Goal: Transaction & Acquisition: Purchase product/service

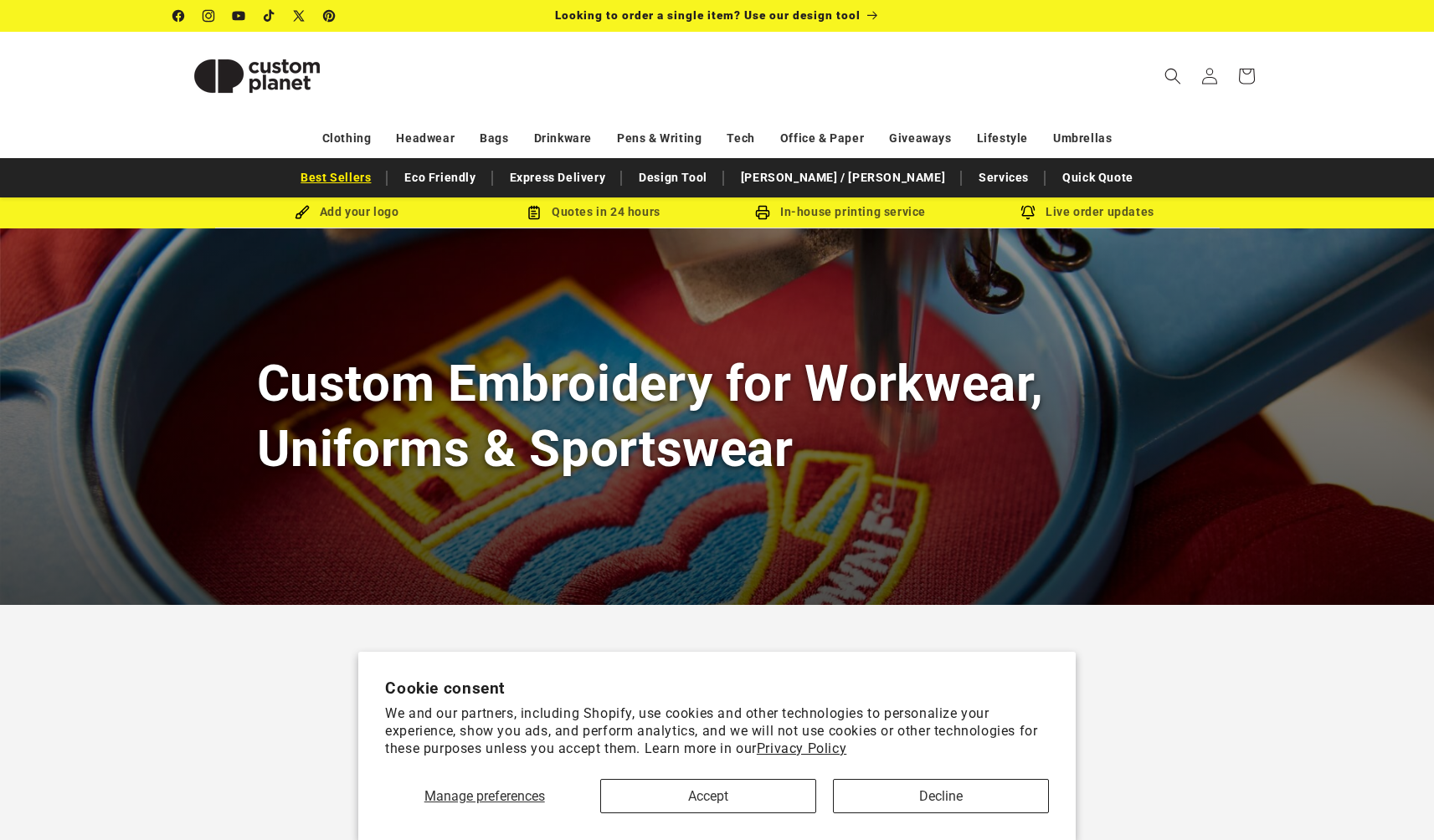
click at [379, 181] on link "Best Sellers" at bounding box center [336, 178] width 87 height 30
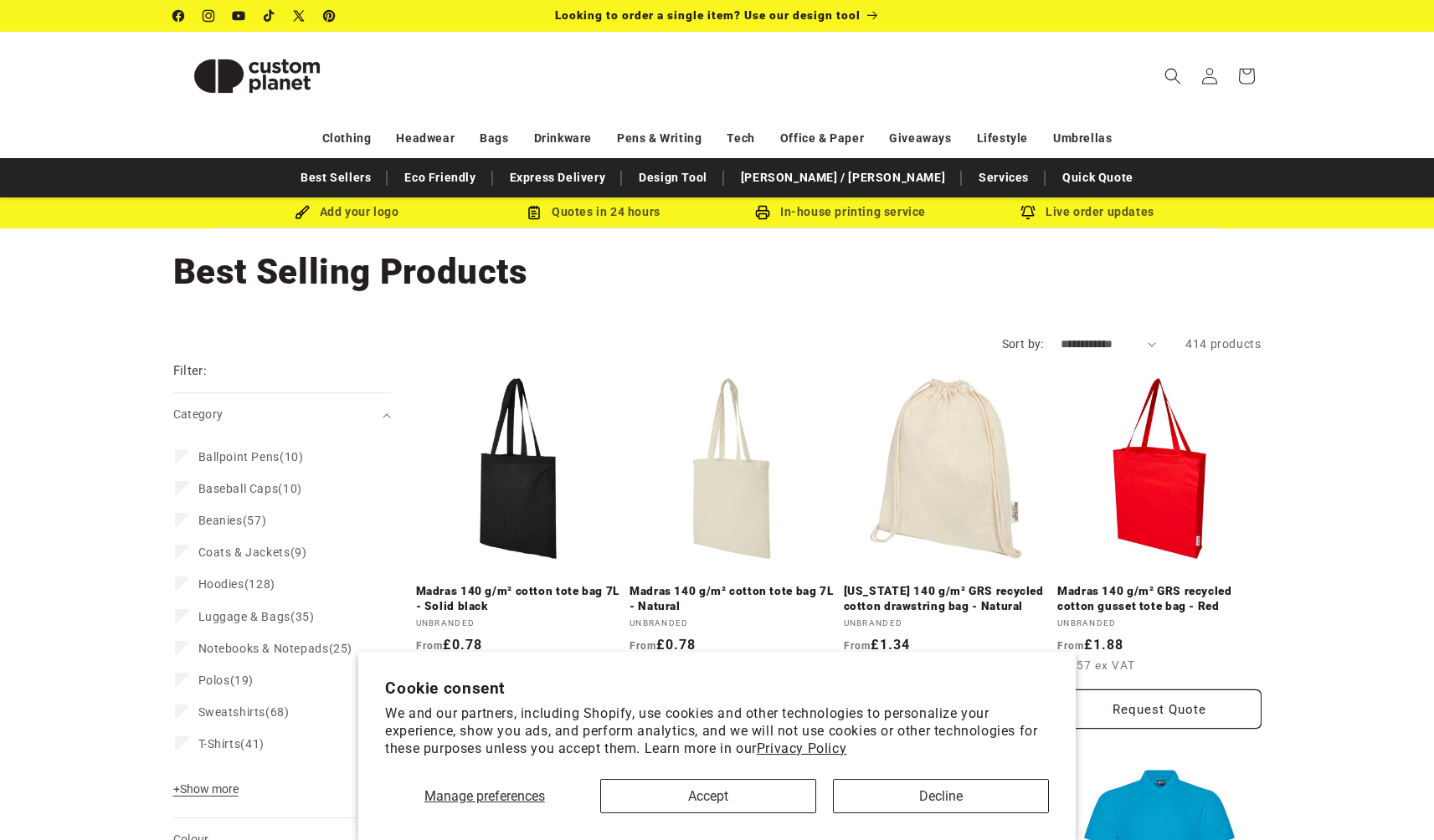
click at [749, 795] on button "Accept" at bounding box center [708, 796] width 216 height 34
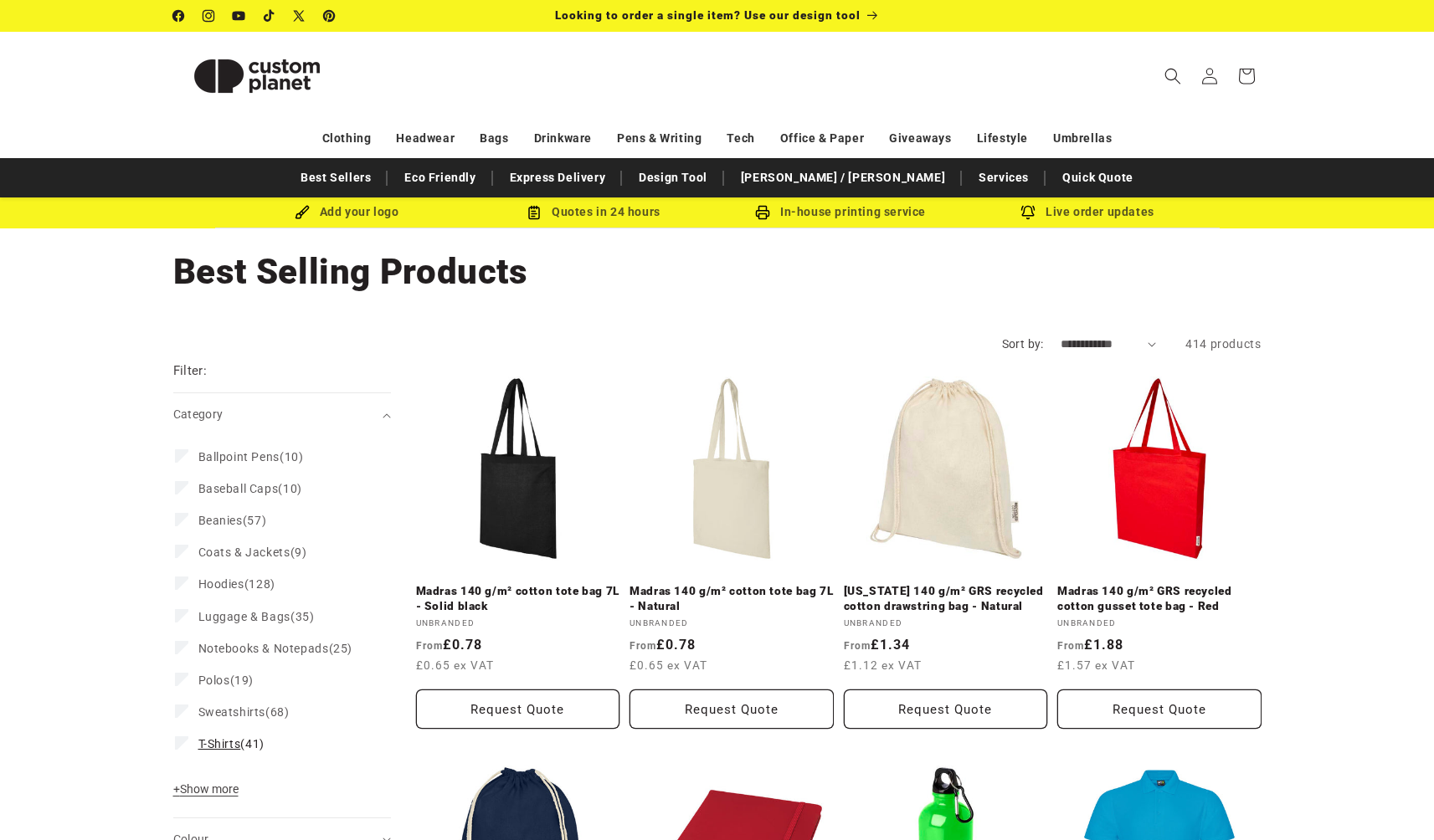
click at [207, 737] on span "T-Shirts (41)" at bounding box center [231, 744] width 66 height 15
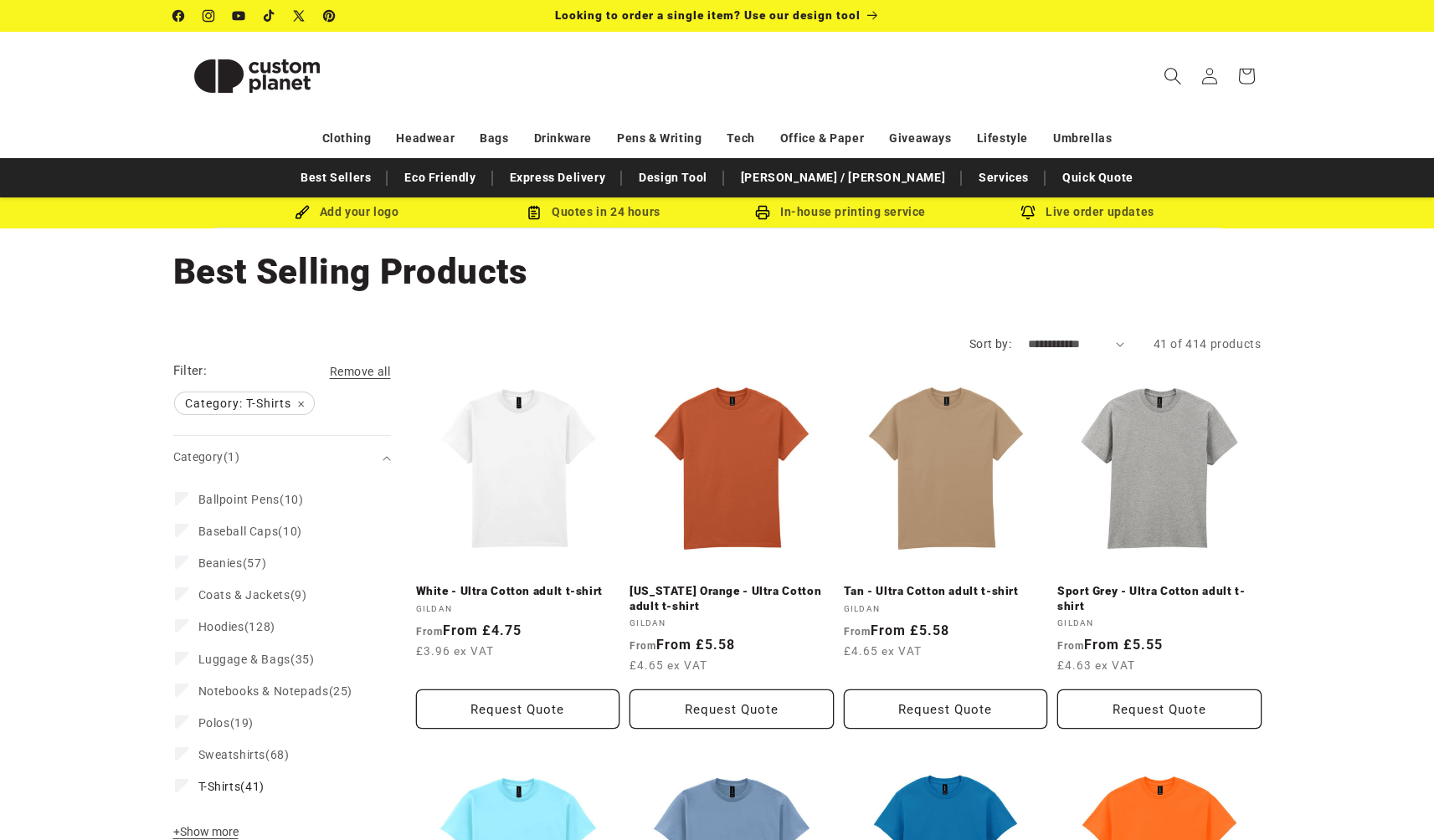
click at [1174, 67] on span "Search" at bounding box center [1173, 77] width 37 height 37
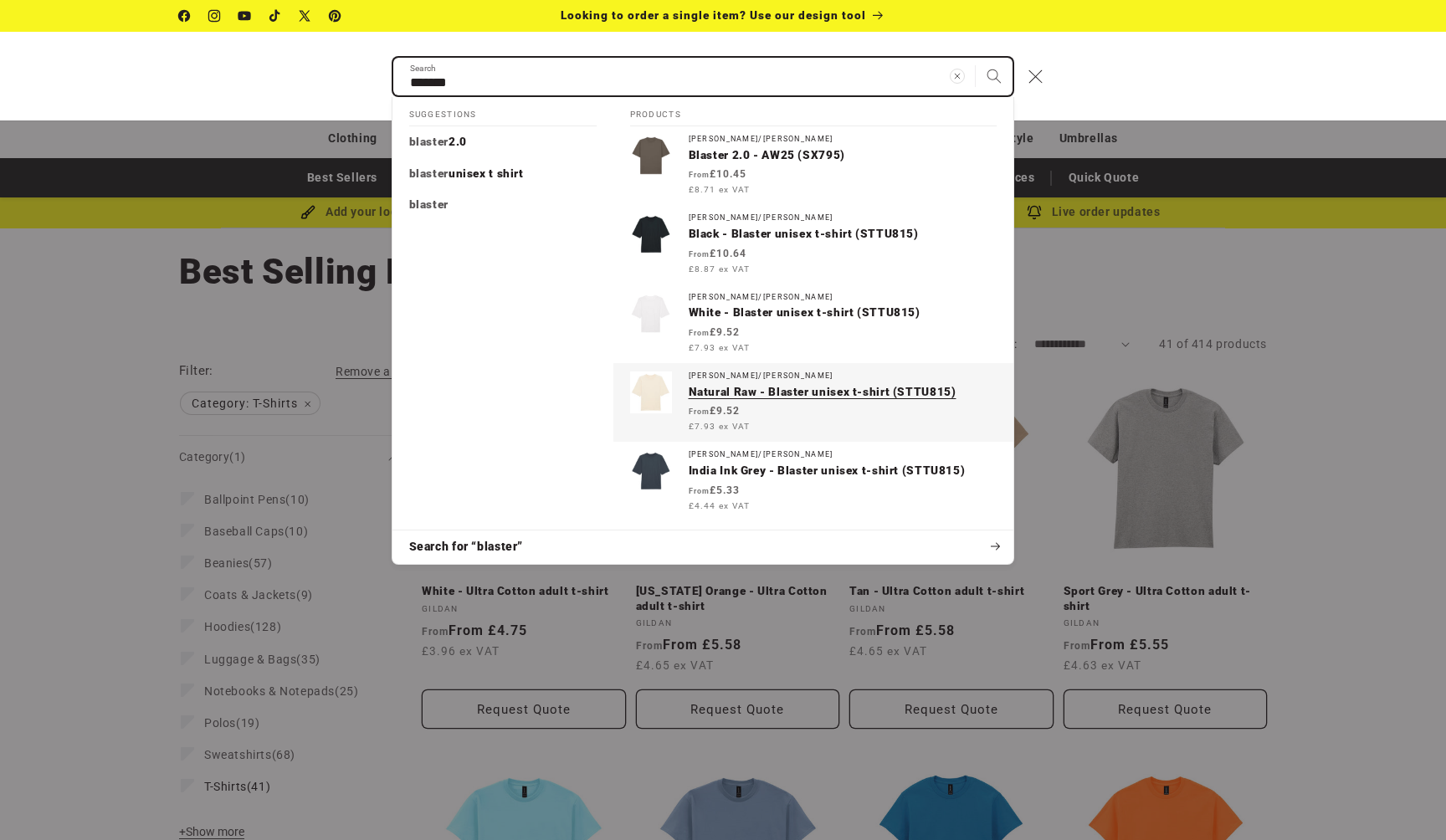
type input "*******"
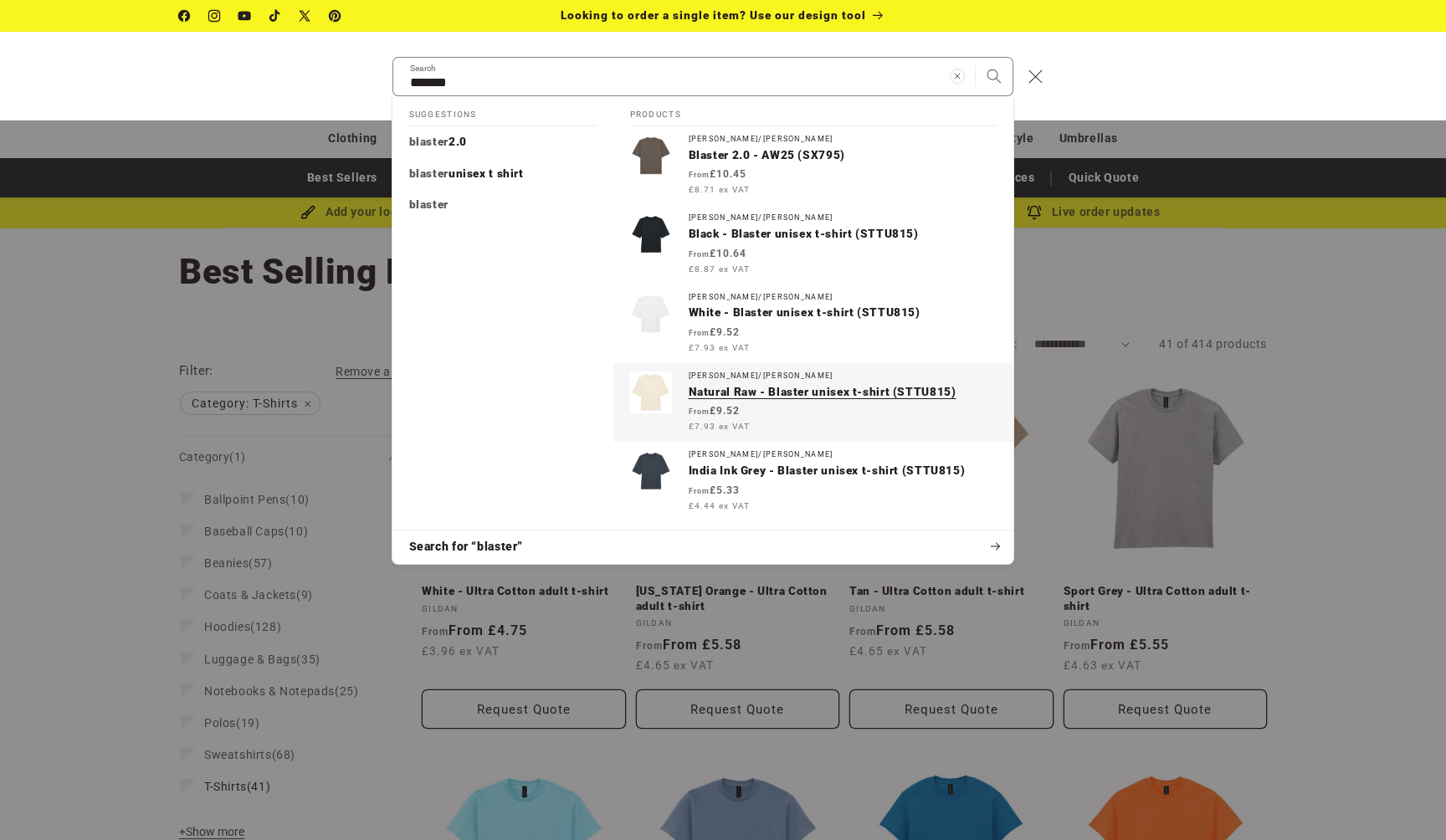
click at [800, 385] on p "Natural Raw - Blaster unisex t-shirt (STTU815)" at bounding box center [843, 393] width 308 height 15
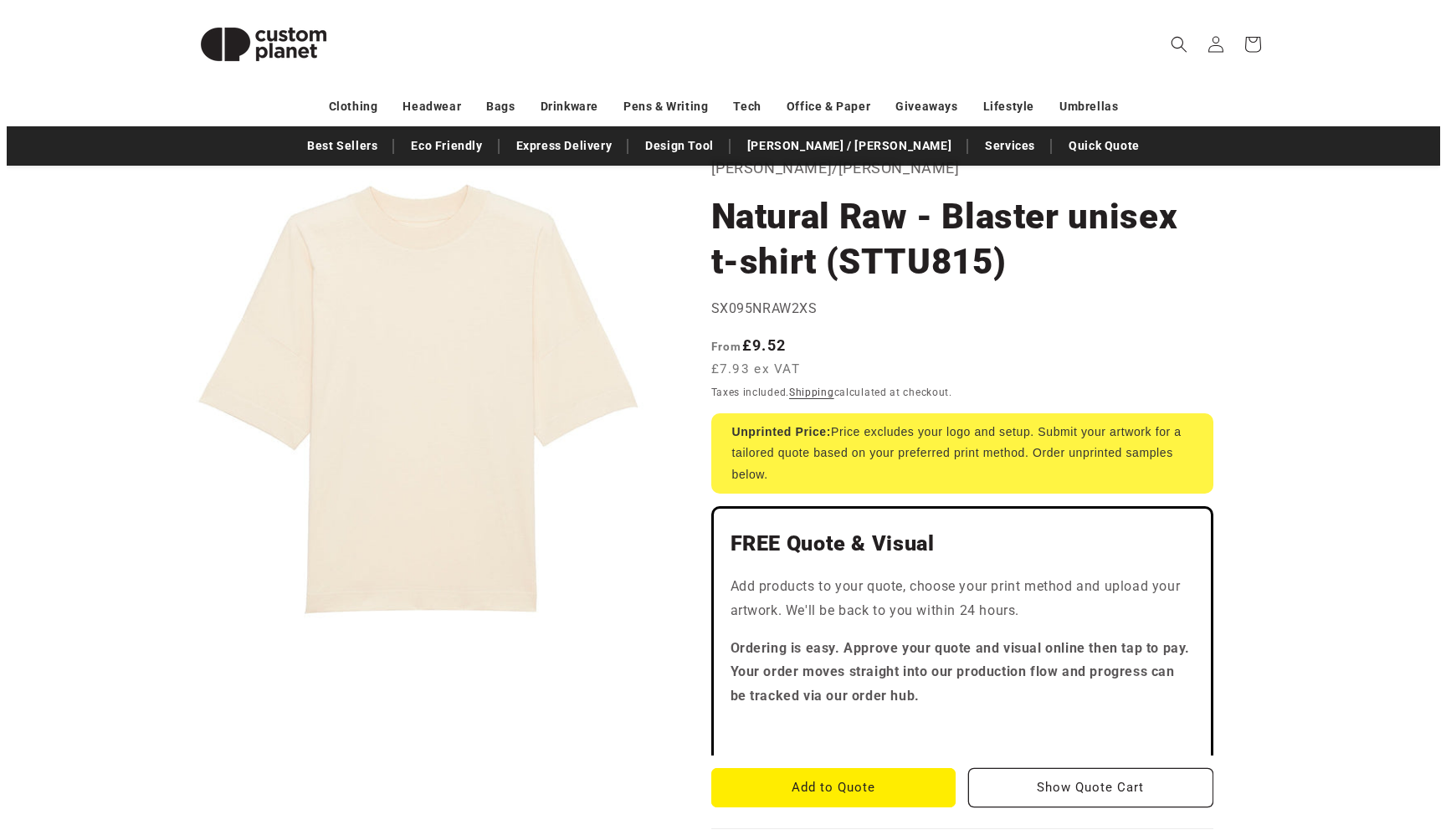
scroll to position [114, 0]
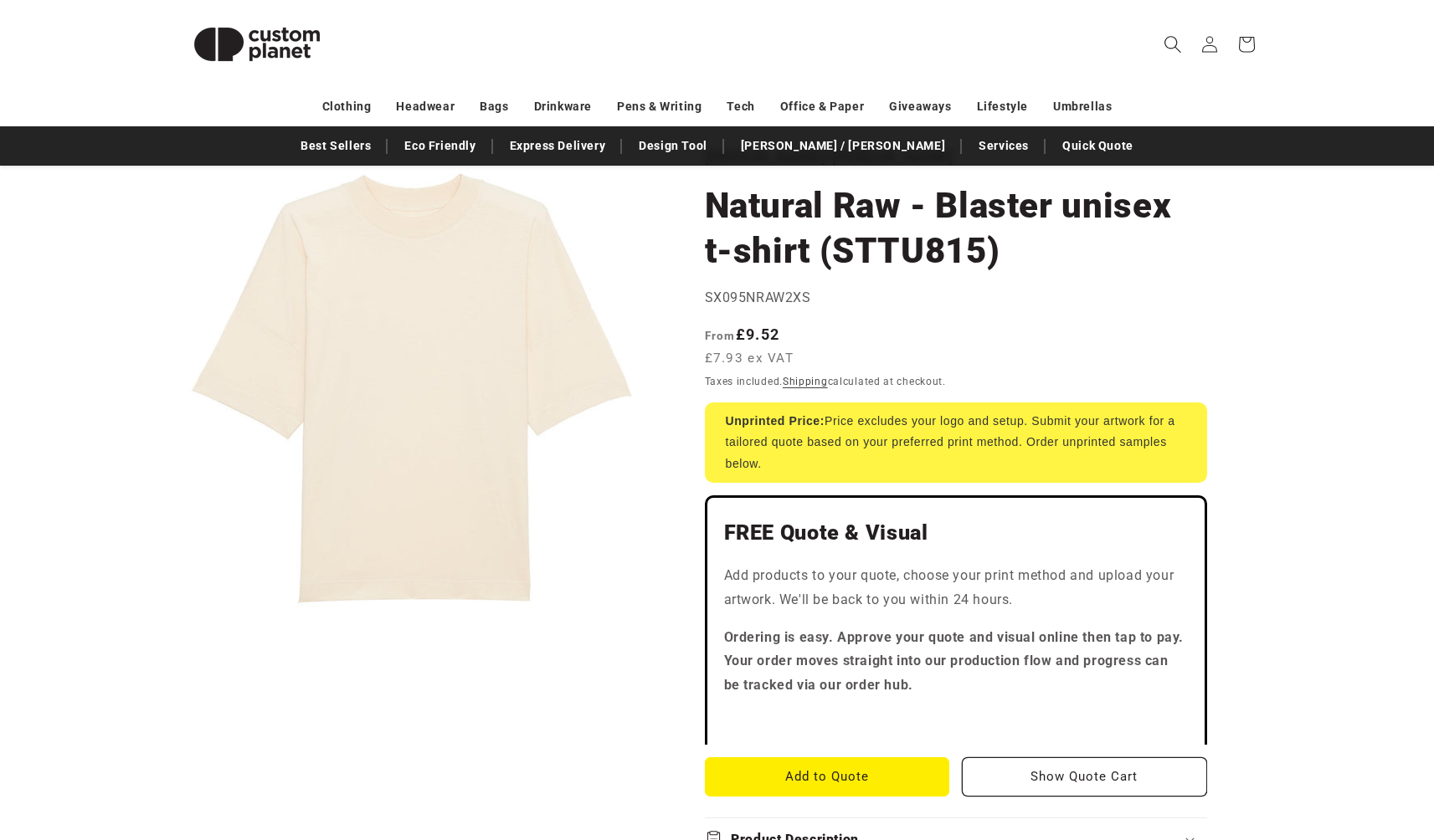
click at [1177, 44] on icon "Search" at bounding box center [1172, 43] width 18 height 18
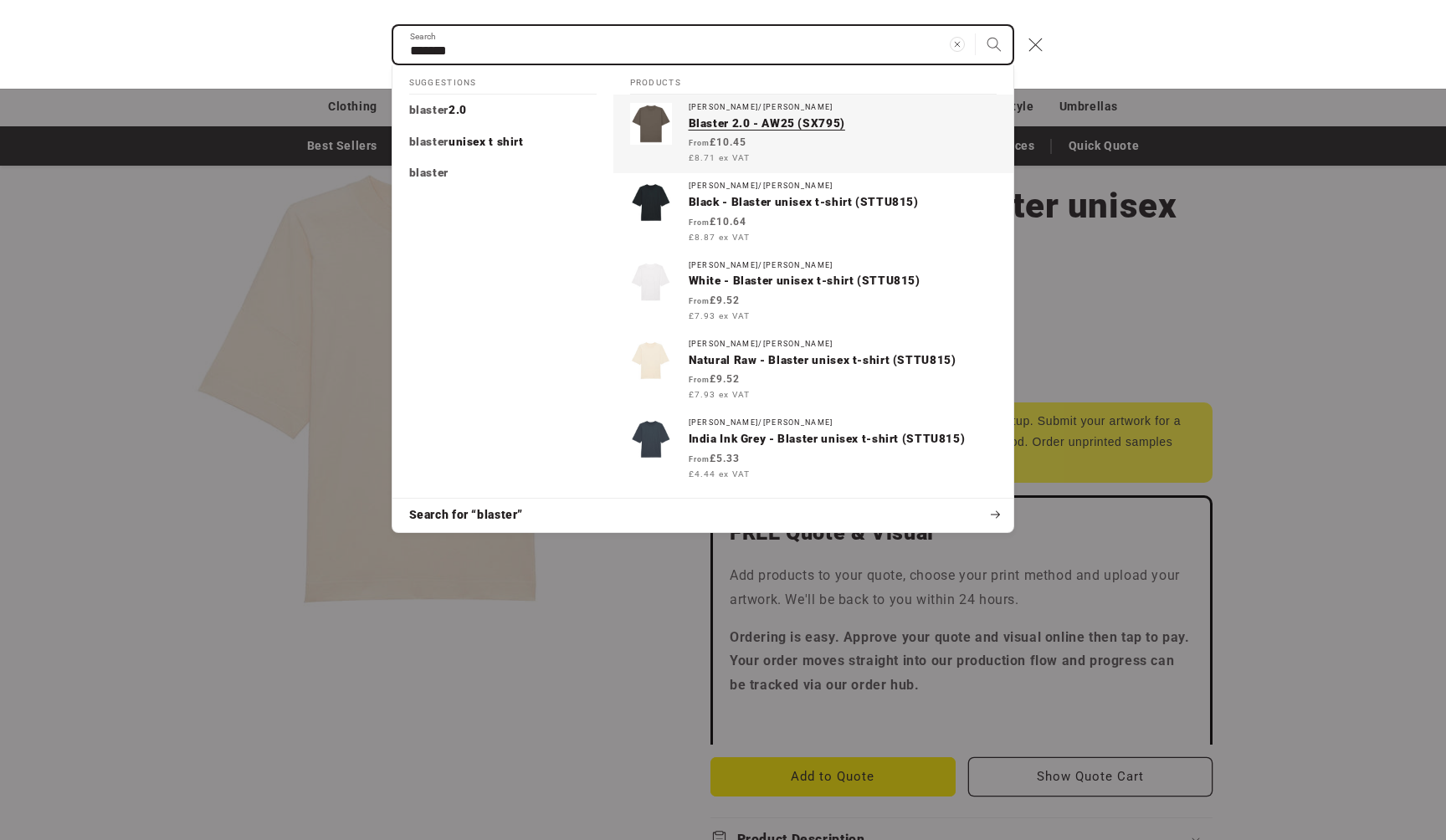
type input "*******"
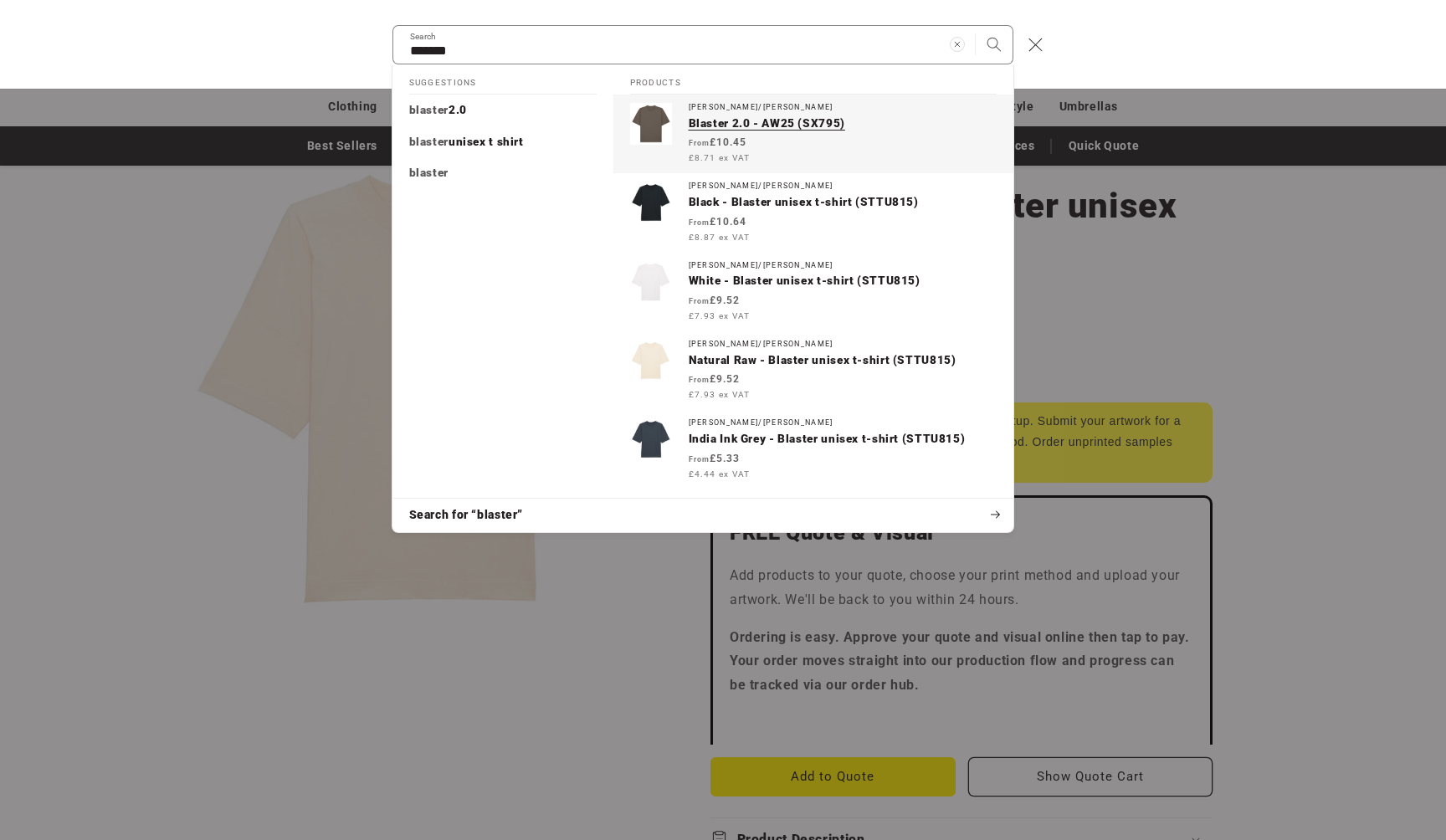
click at [732, 120] on p "Blaster 2.0 - AW25 (SX795)" at bounding box center [843, 124] width 308 height 15
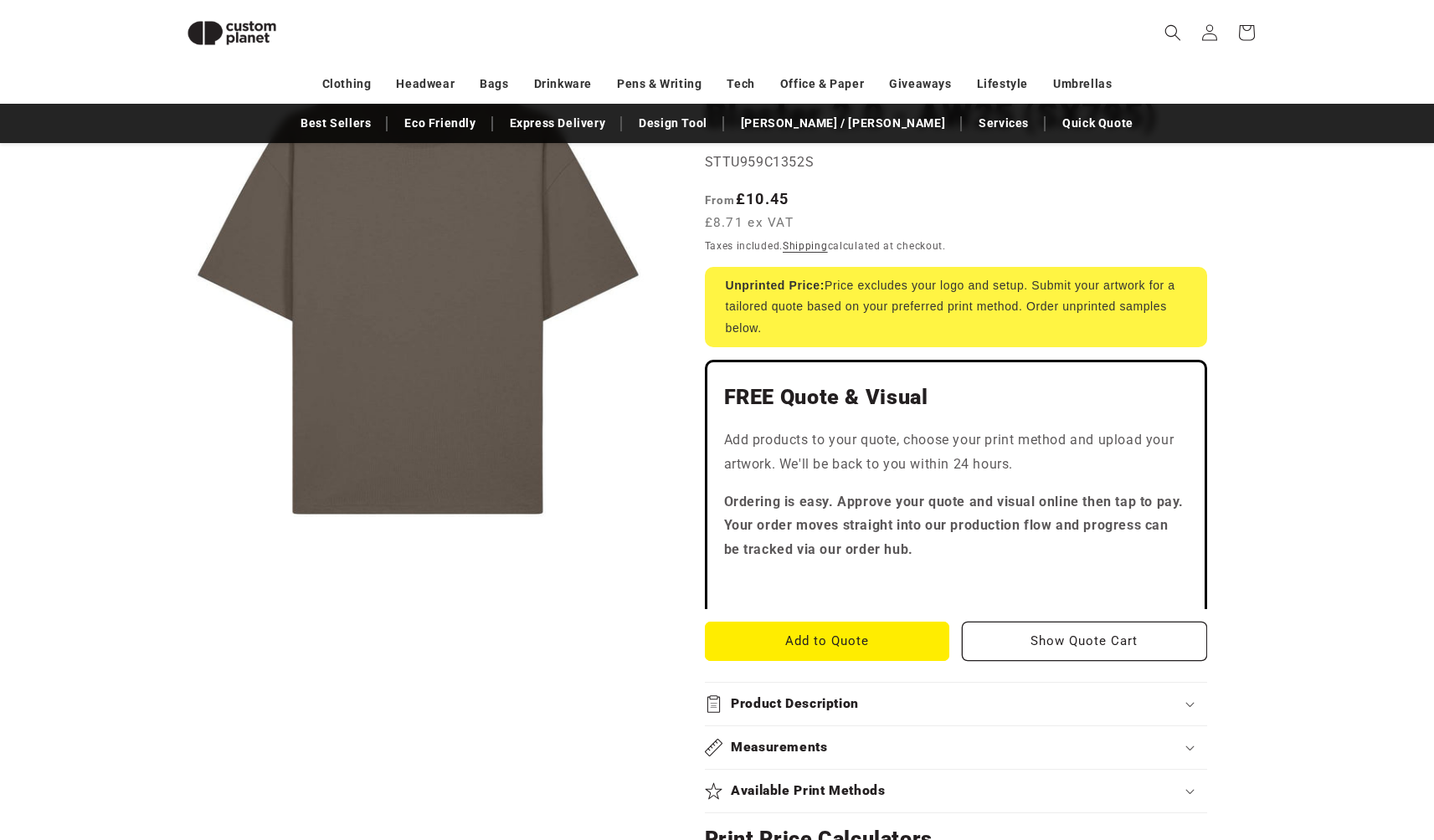
scroll to position [451, 0]
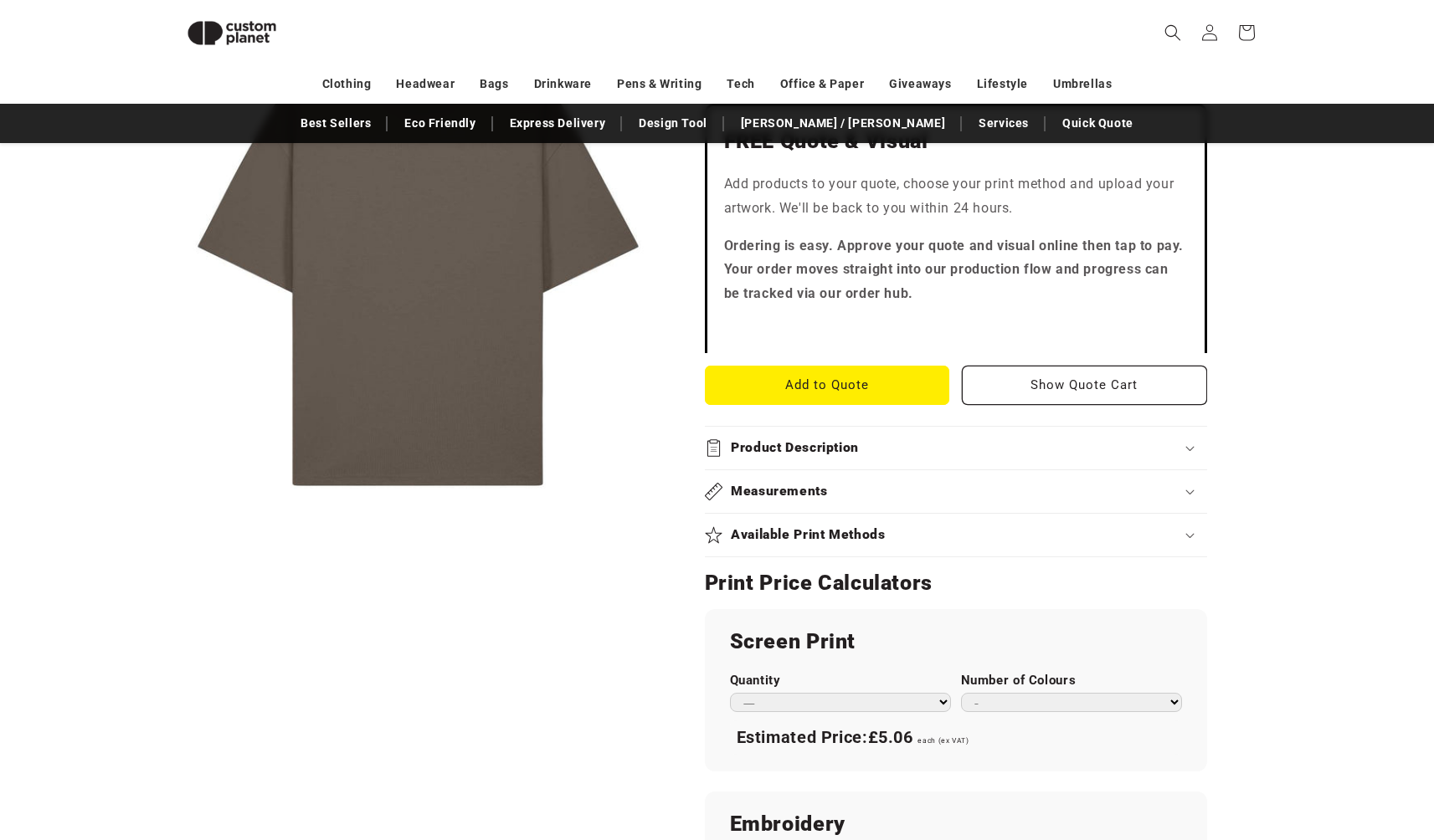
click at [1023, 440] on div "Product Description" at bounding box center [955, 448] width 503 height 18
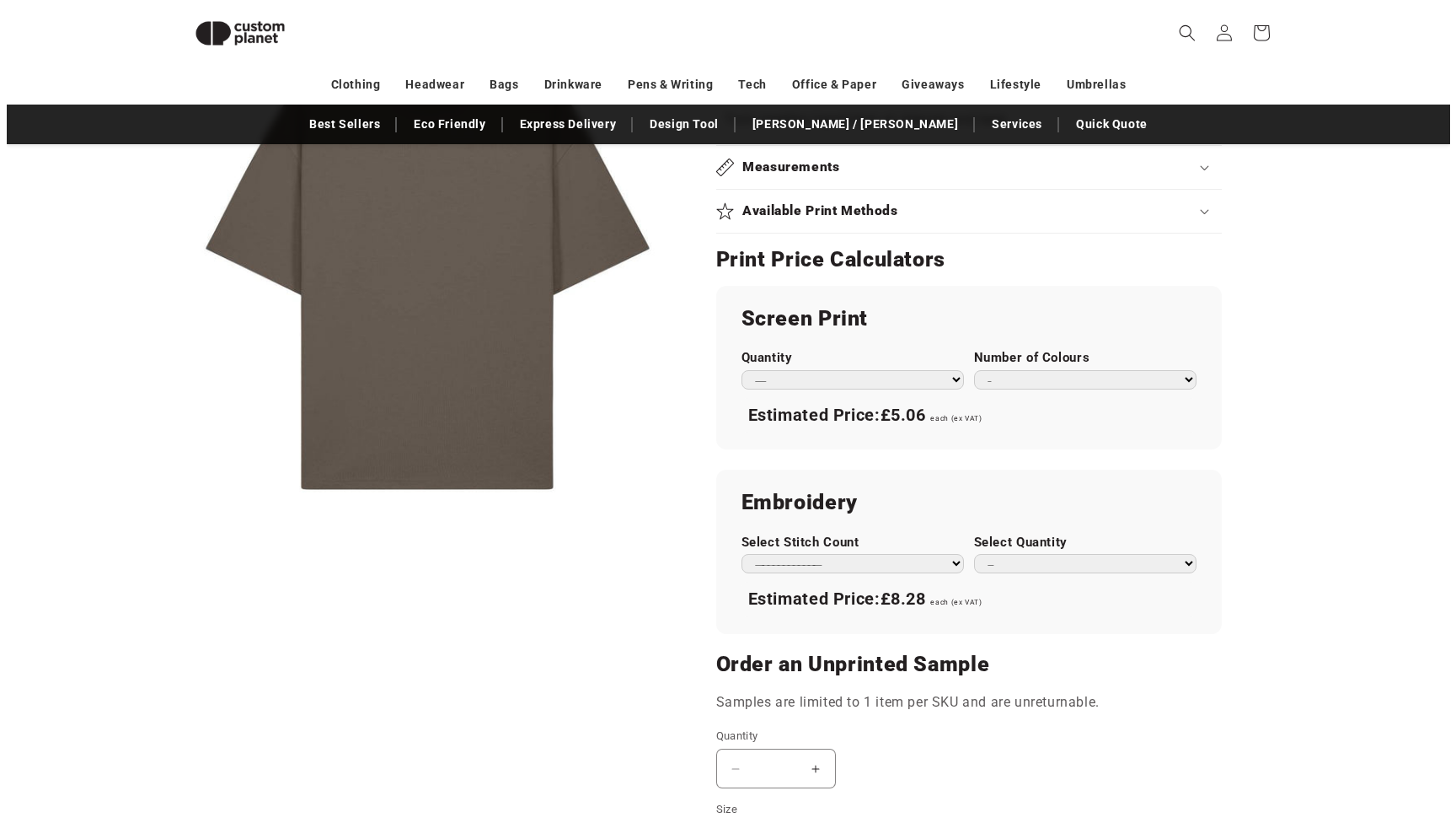
scroll to position [656, 0]
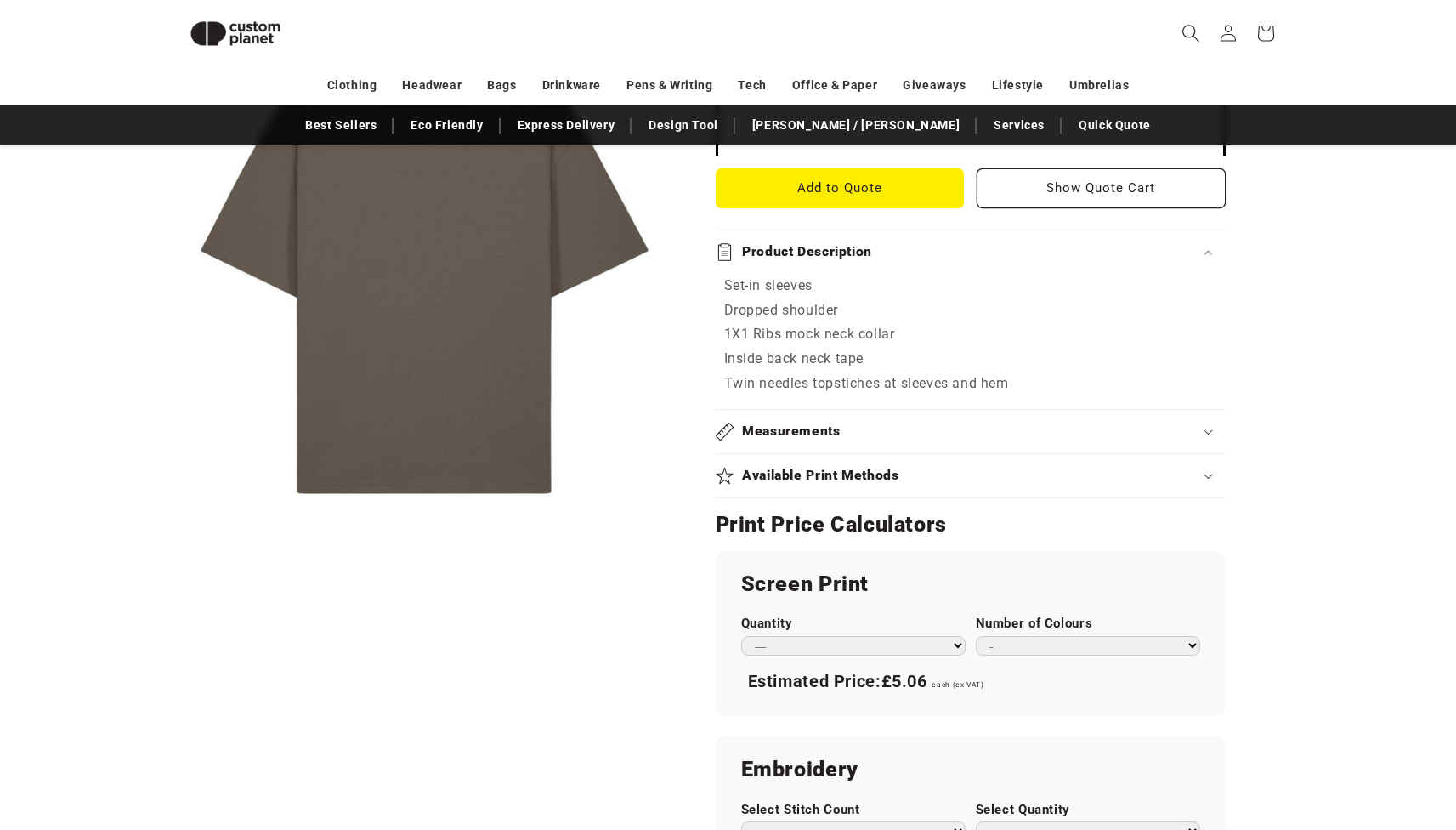
click at [1184, 33] on icon "Search" at bounding box center [1190, 32] width 18 height 18
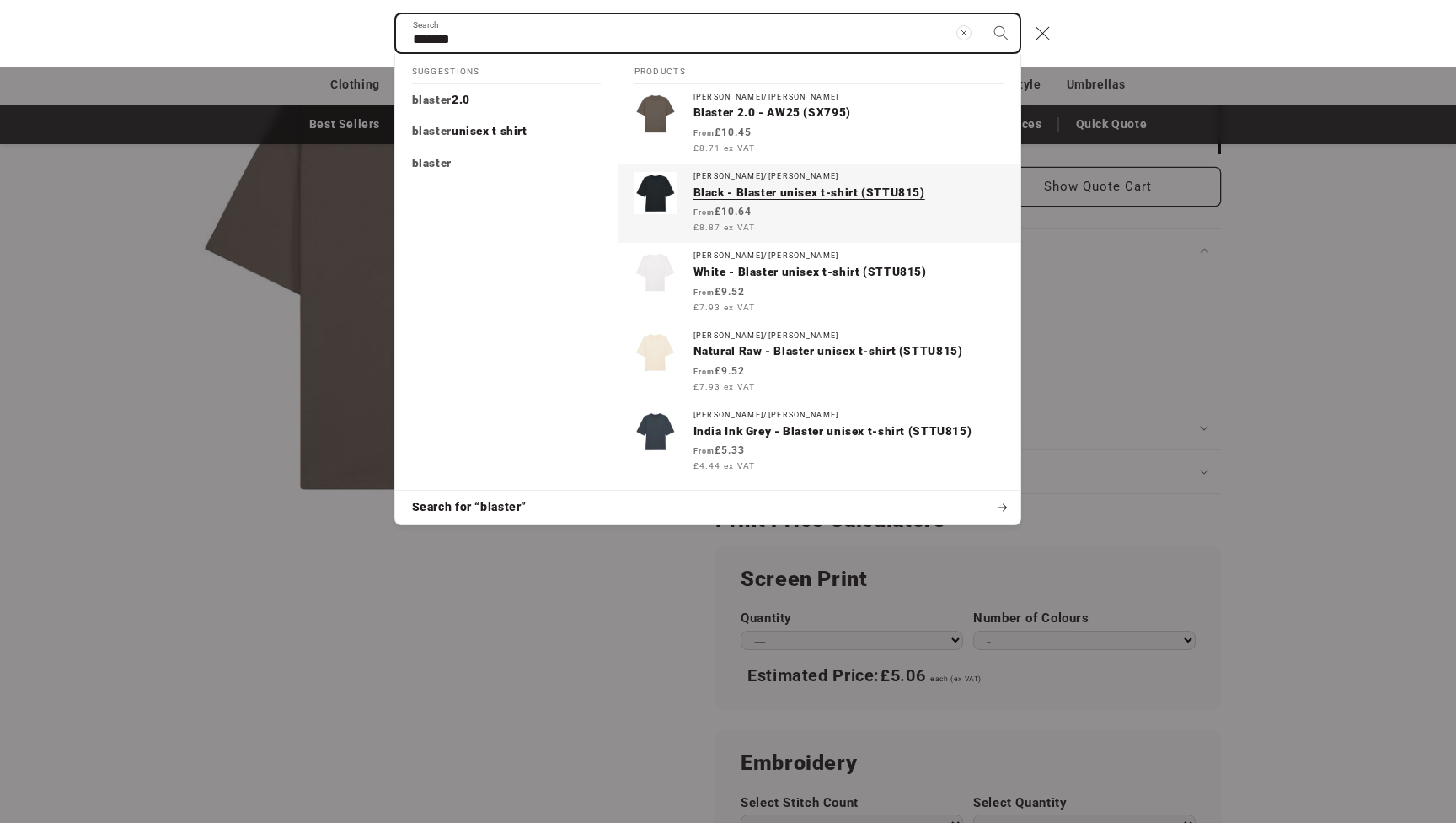
type input "*******"
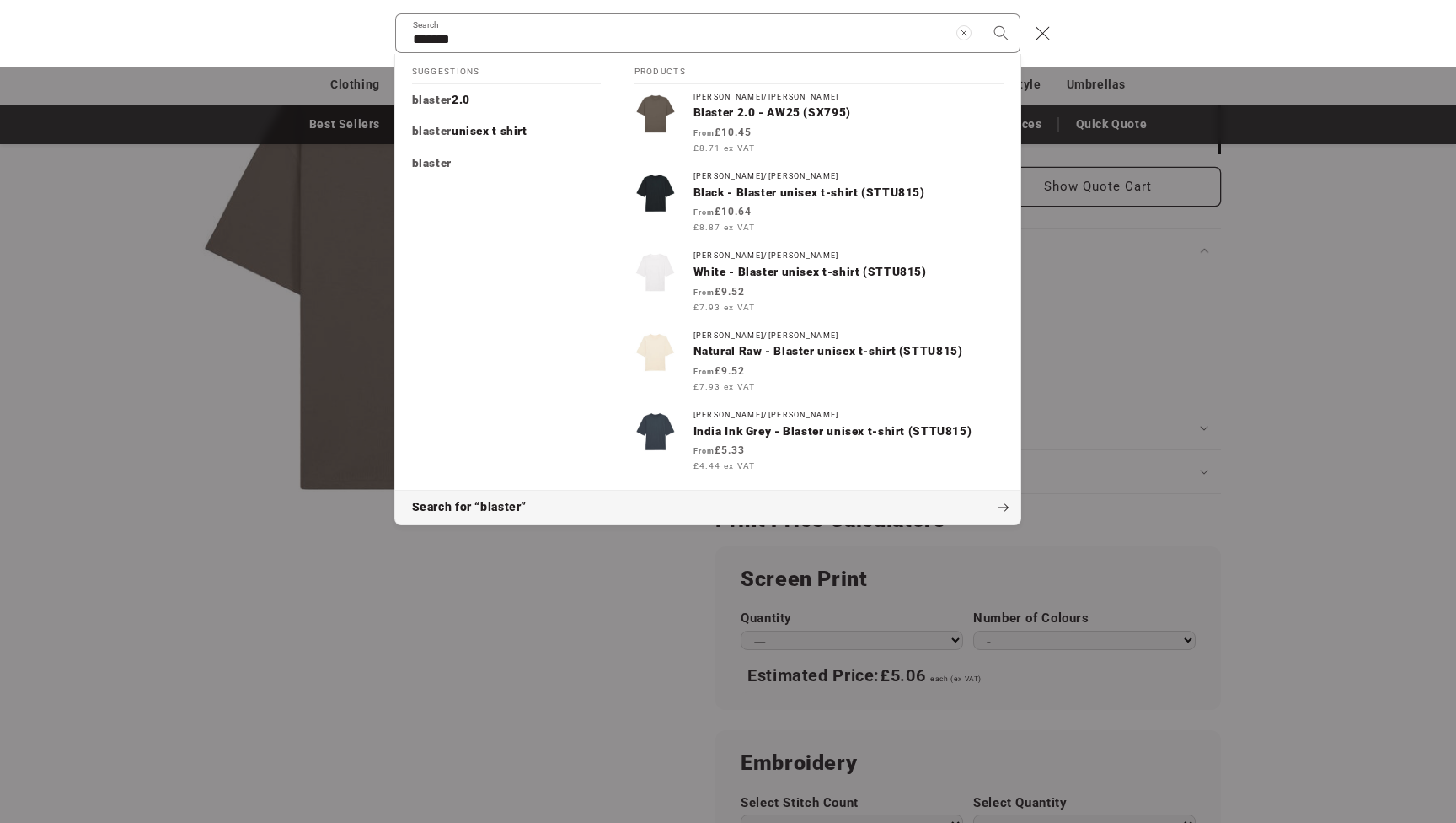
click at [1006, 502] on icon "Search" at bounding box center [1005, 508] width 13 height 13
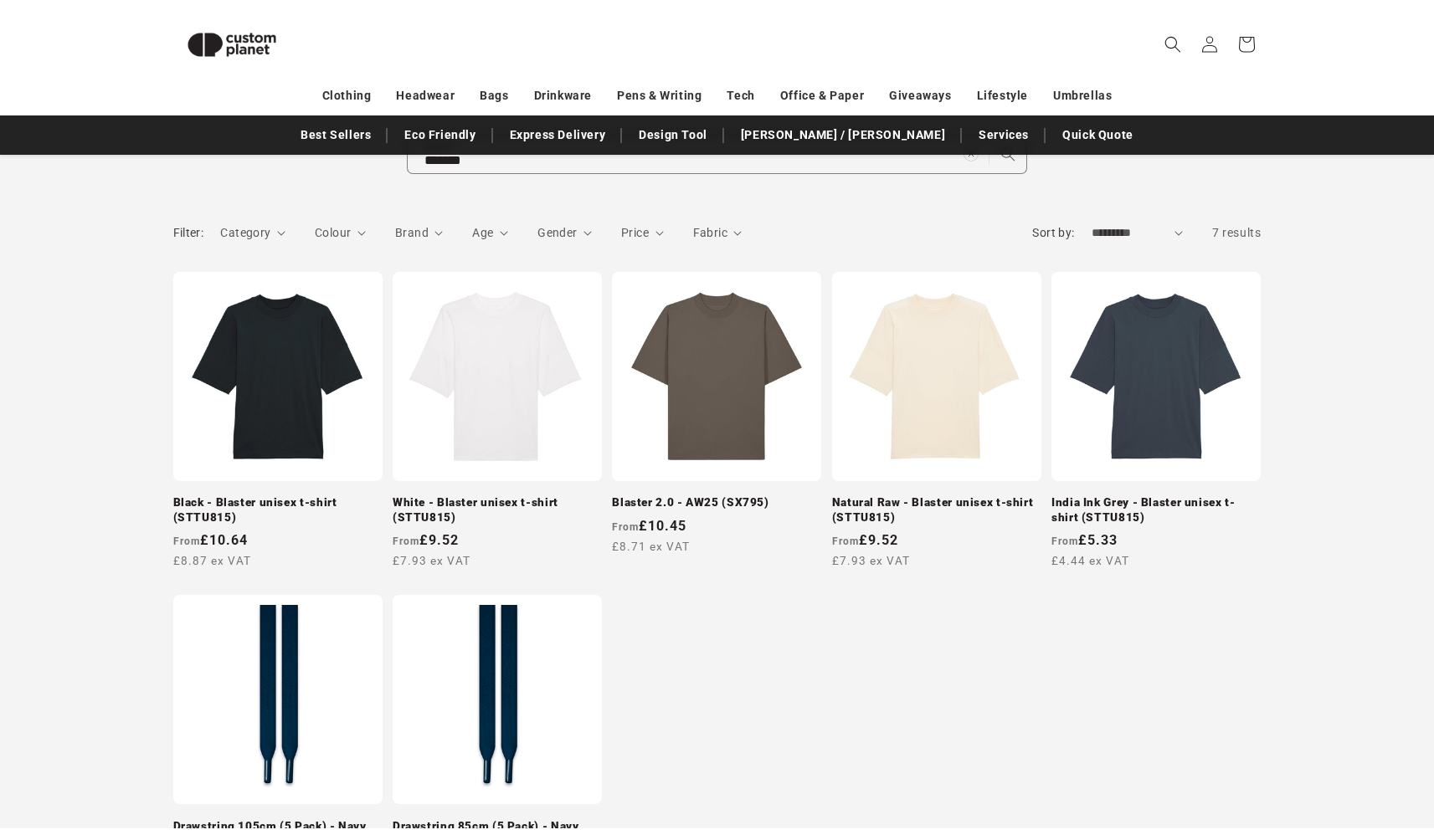
scroll to position [168, 0]
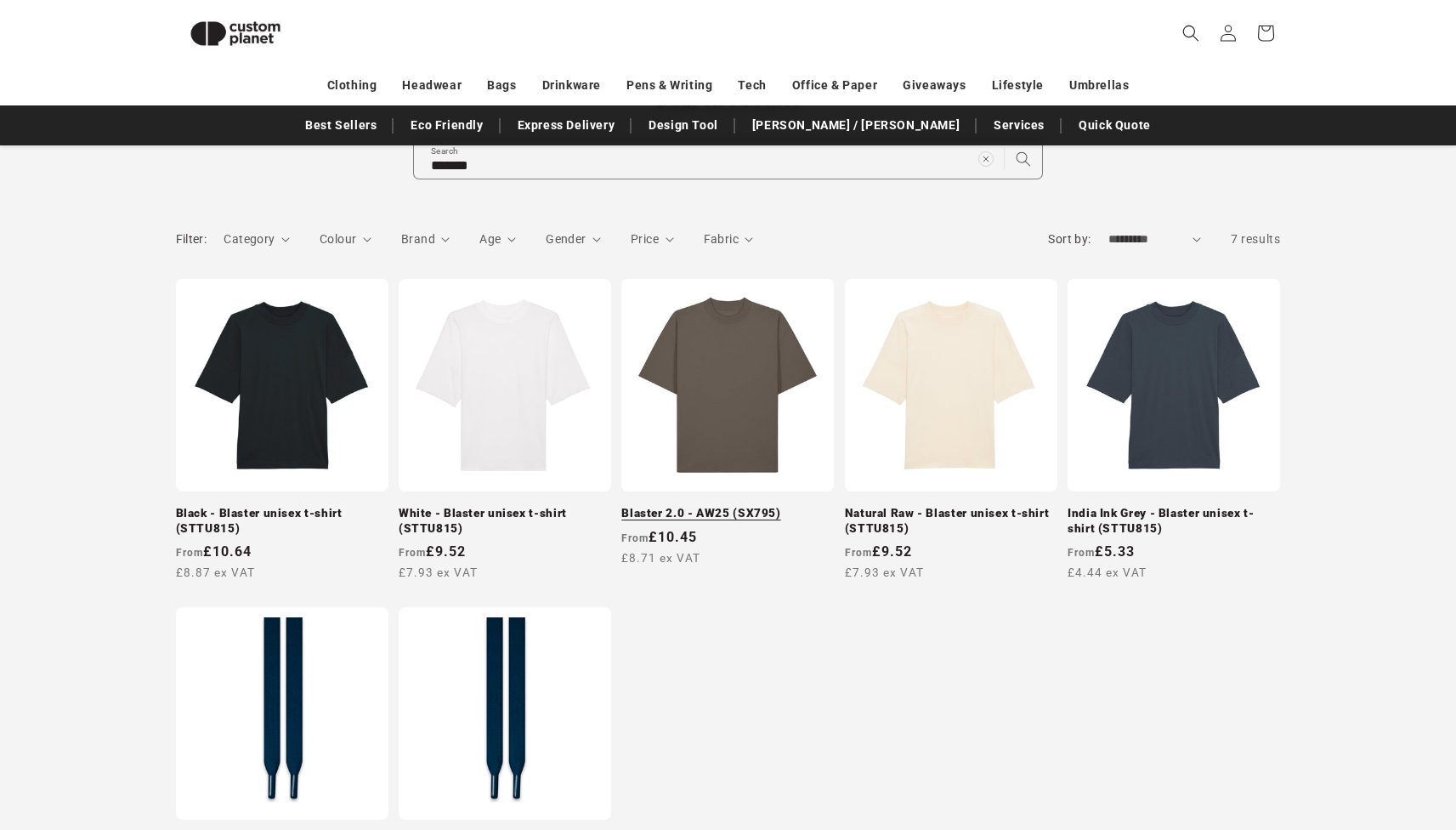
click at [787, 506] on link "Blaster 2.0 - AW25 (SX795)" at bounding box center [727, 513] width 213 height 15
click at [889, 506] on link "Natural Raw - Blaster unisex t-shirt (STTU815)" at bounding box center [950, 521] width 213 height 30
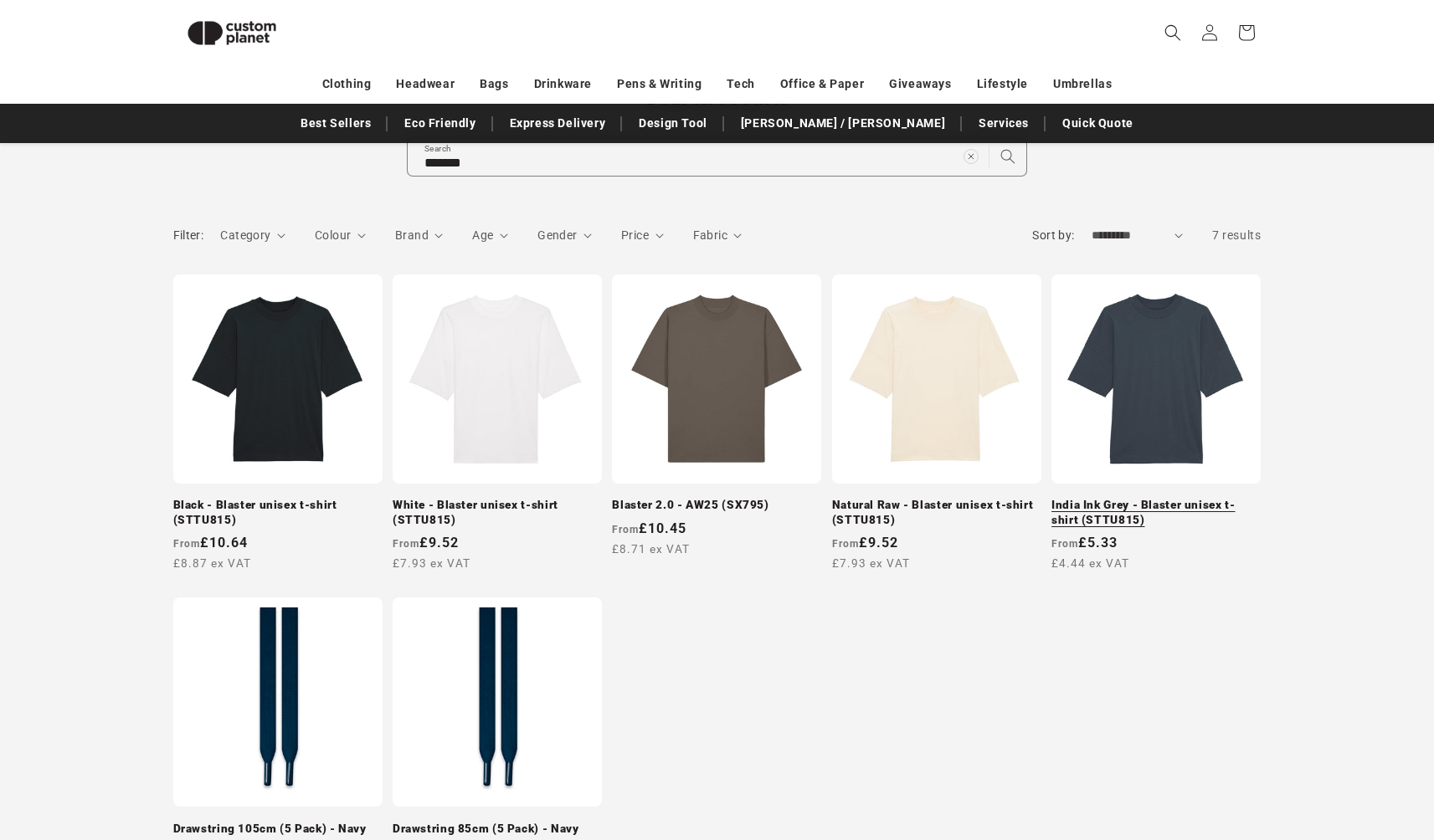
click at [1179, 498] on link "India Ink Grey - Blaster unisex t-shirt (STTU815)" at bounding box center [1155, 513] width 209 height 30
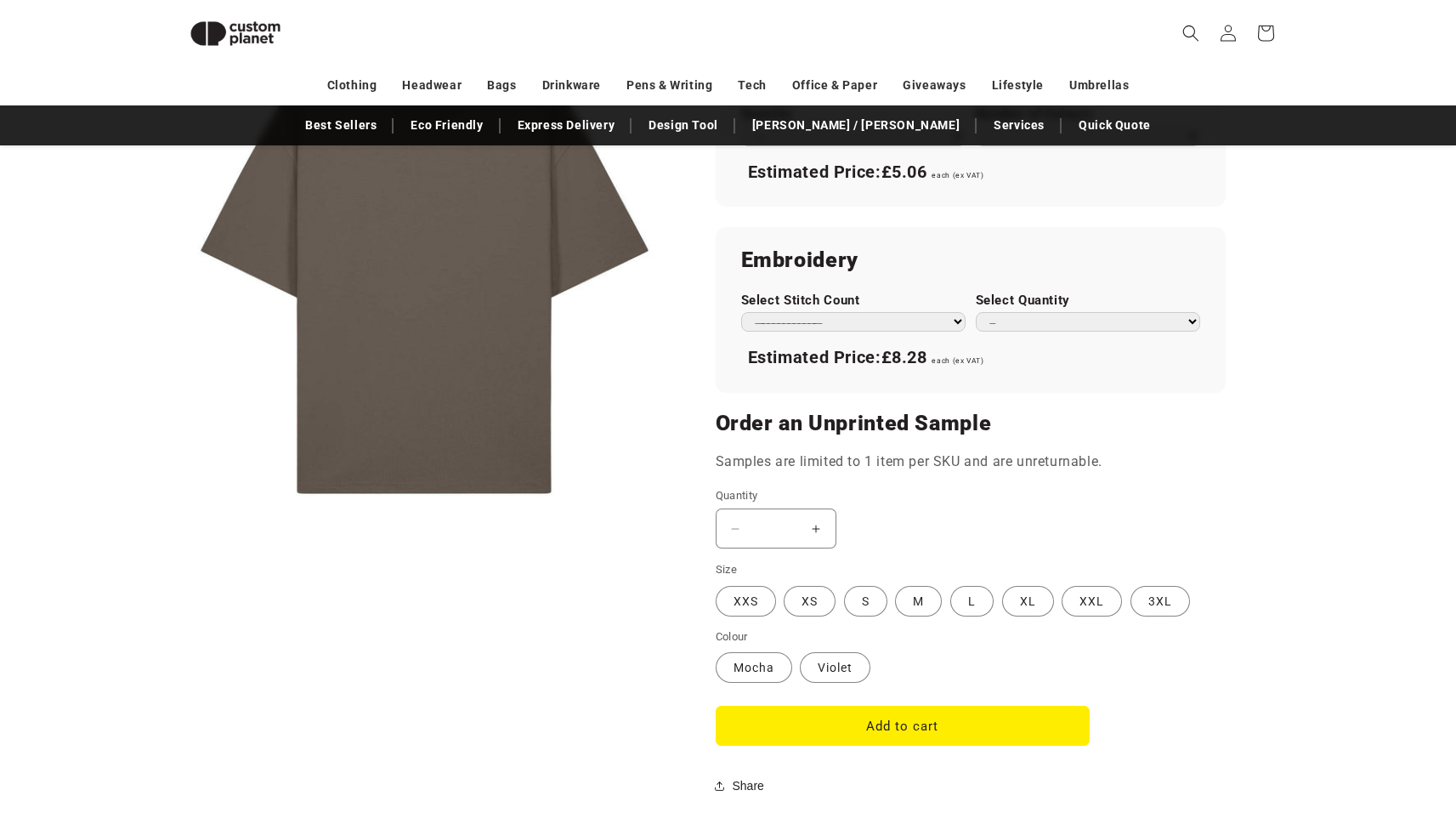
scroll to position [948, 0]
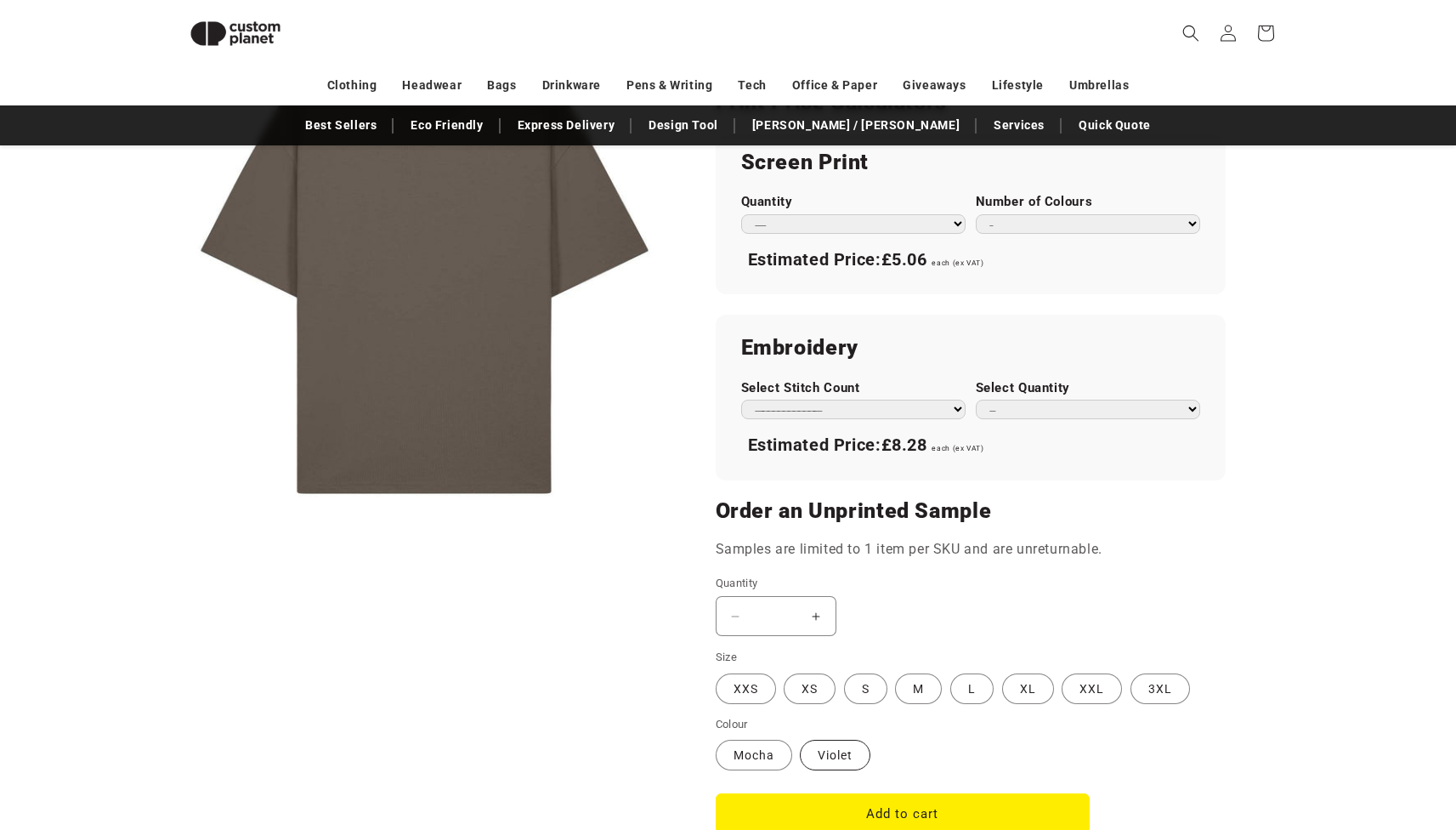
click at [821, 740] on label "[PERSON_NAME] sold out or unavailable" at bounding box center [834, 755] width 70 height 31
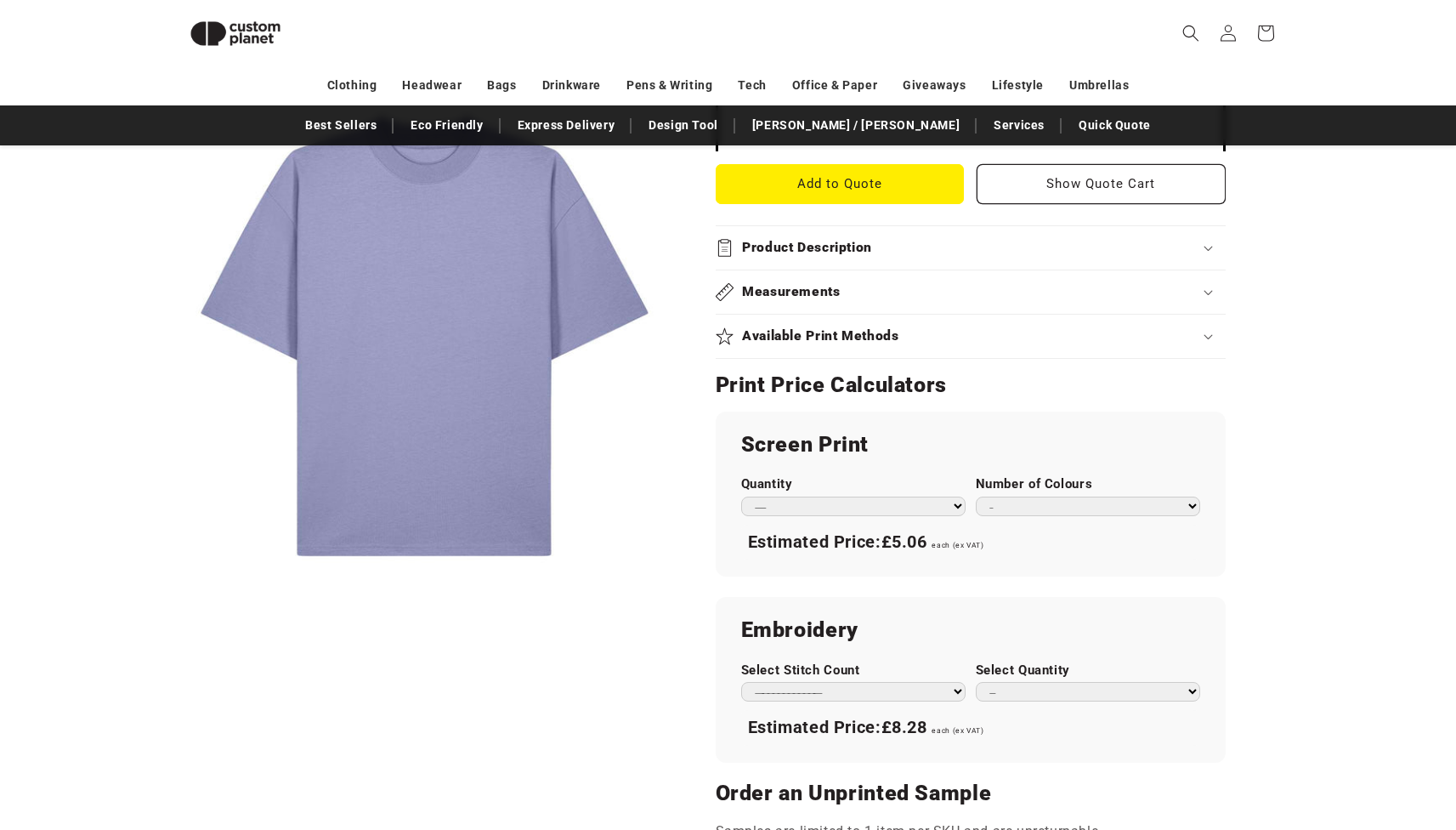
scroll to position [561, 0]
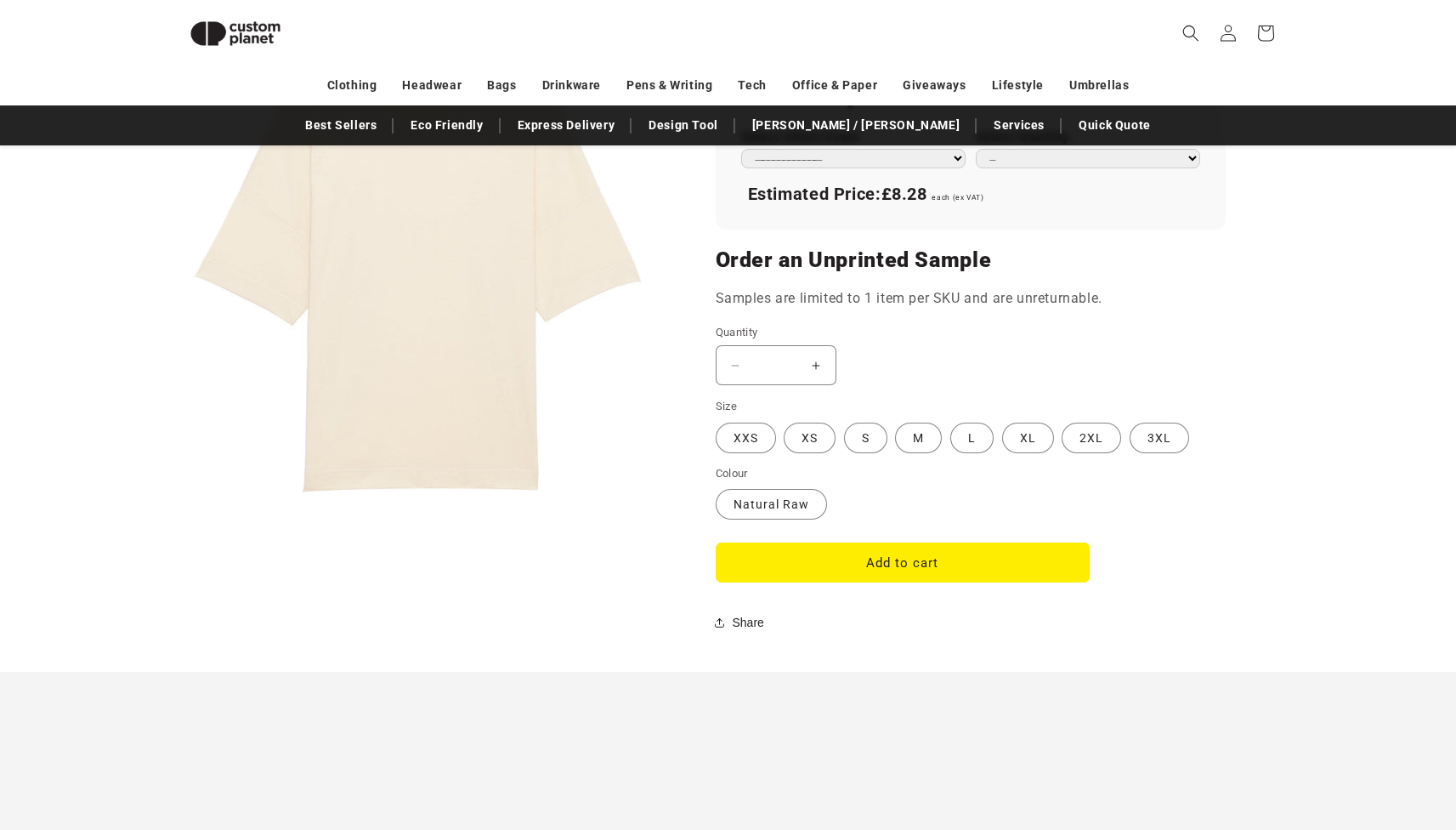
scroll to position [1302, 0]
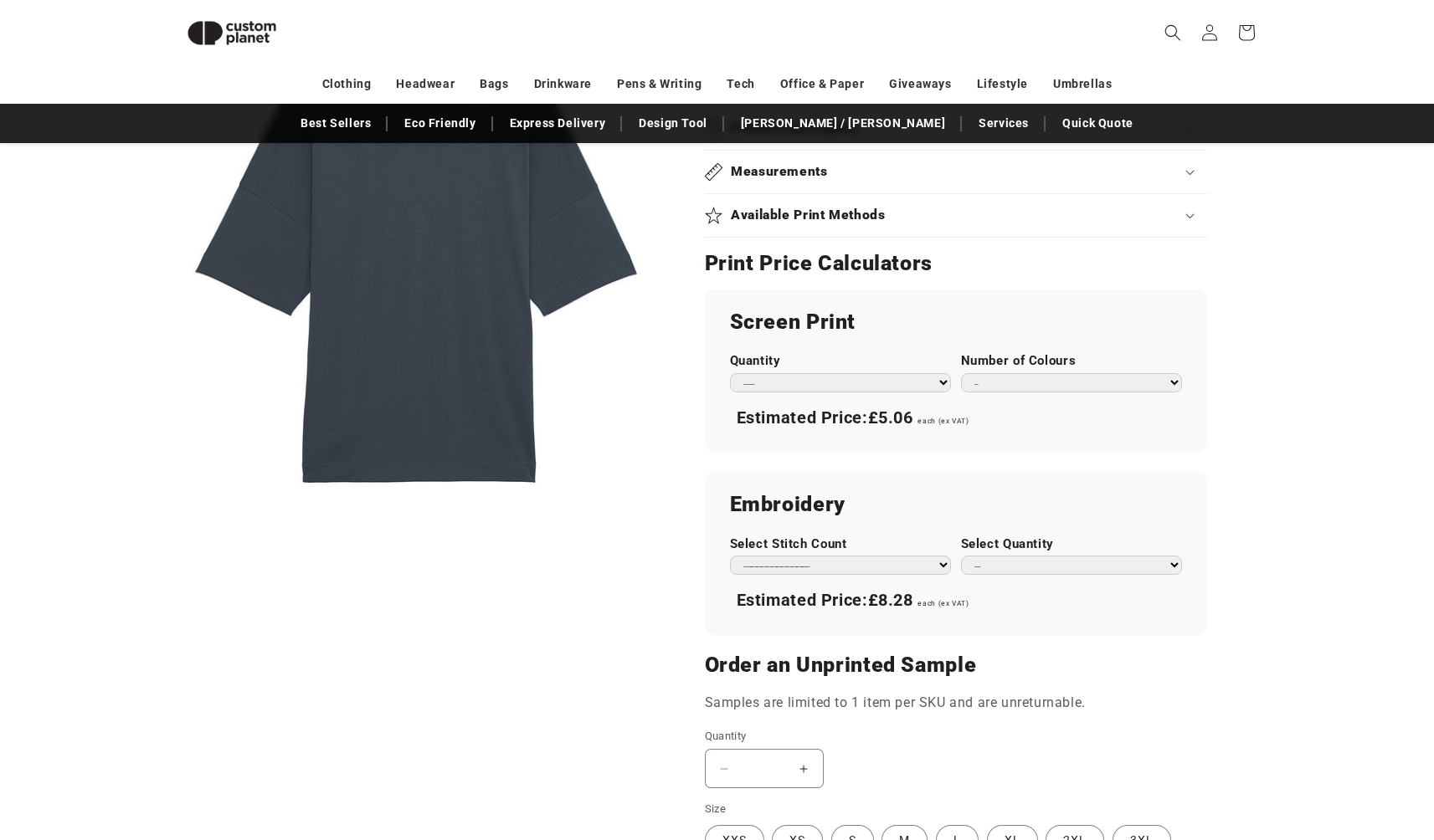
scroll to position [1076, 0]
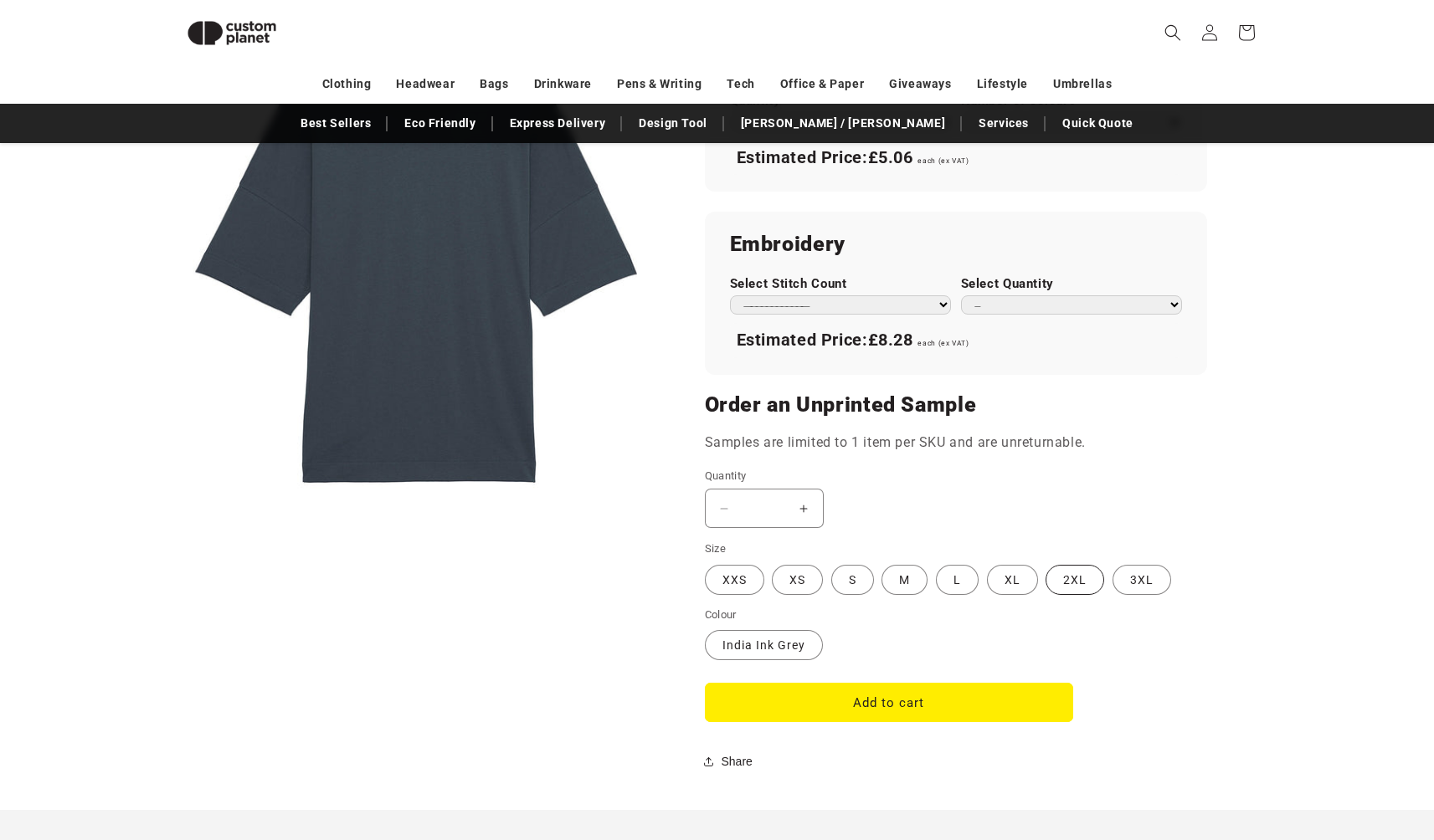
click at [1053, 574] on label "2XL Variant sold out or unavailable" at bounding box center [1075, 580] width 59 height 30
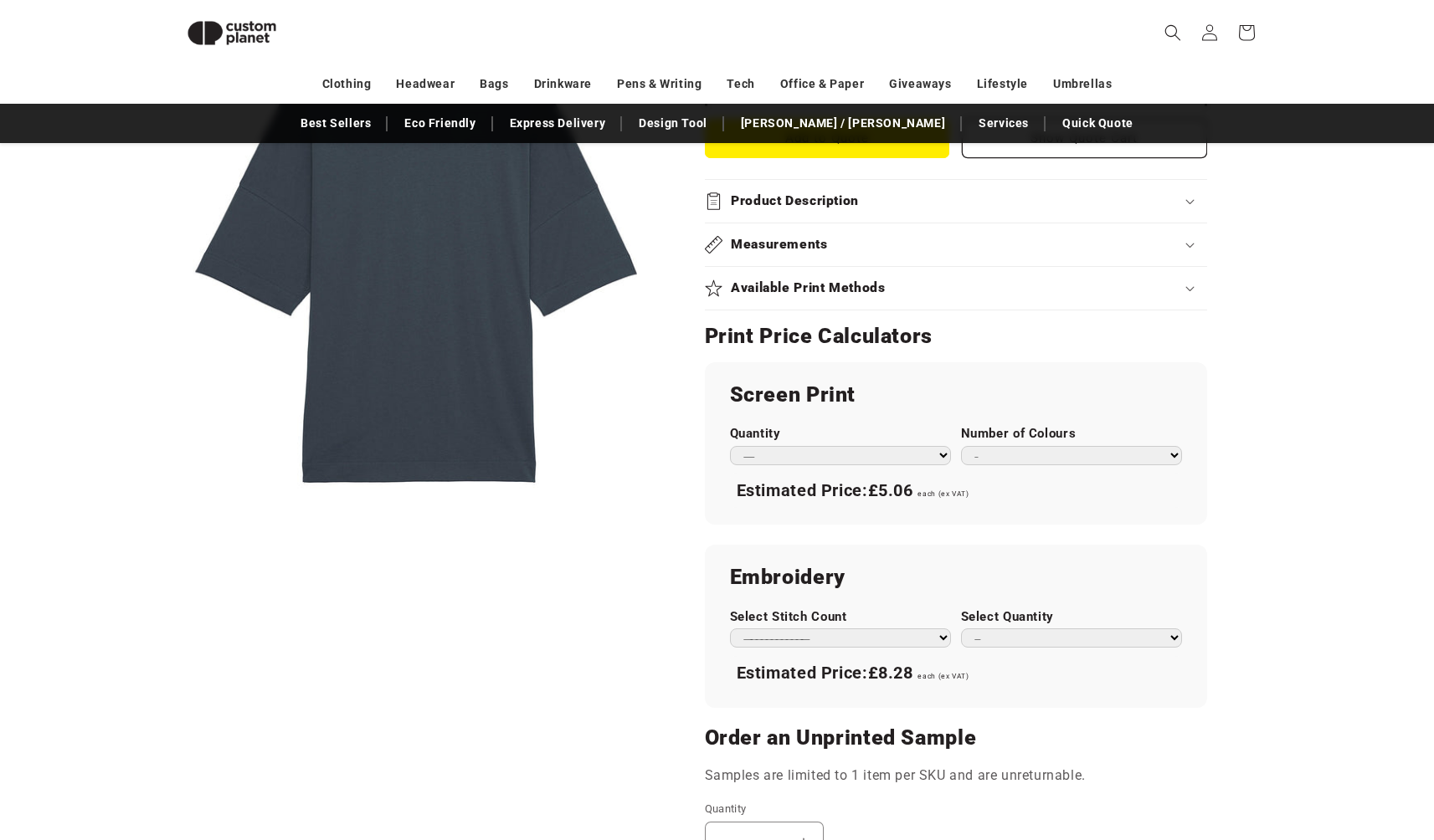
scroll to position [732, 0]
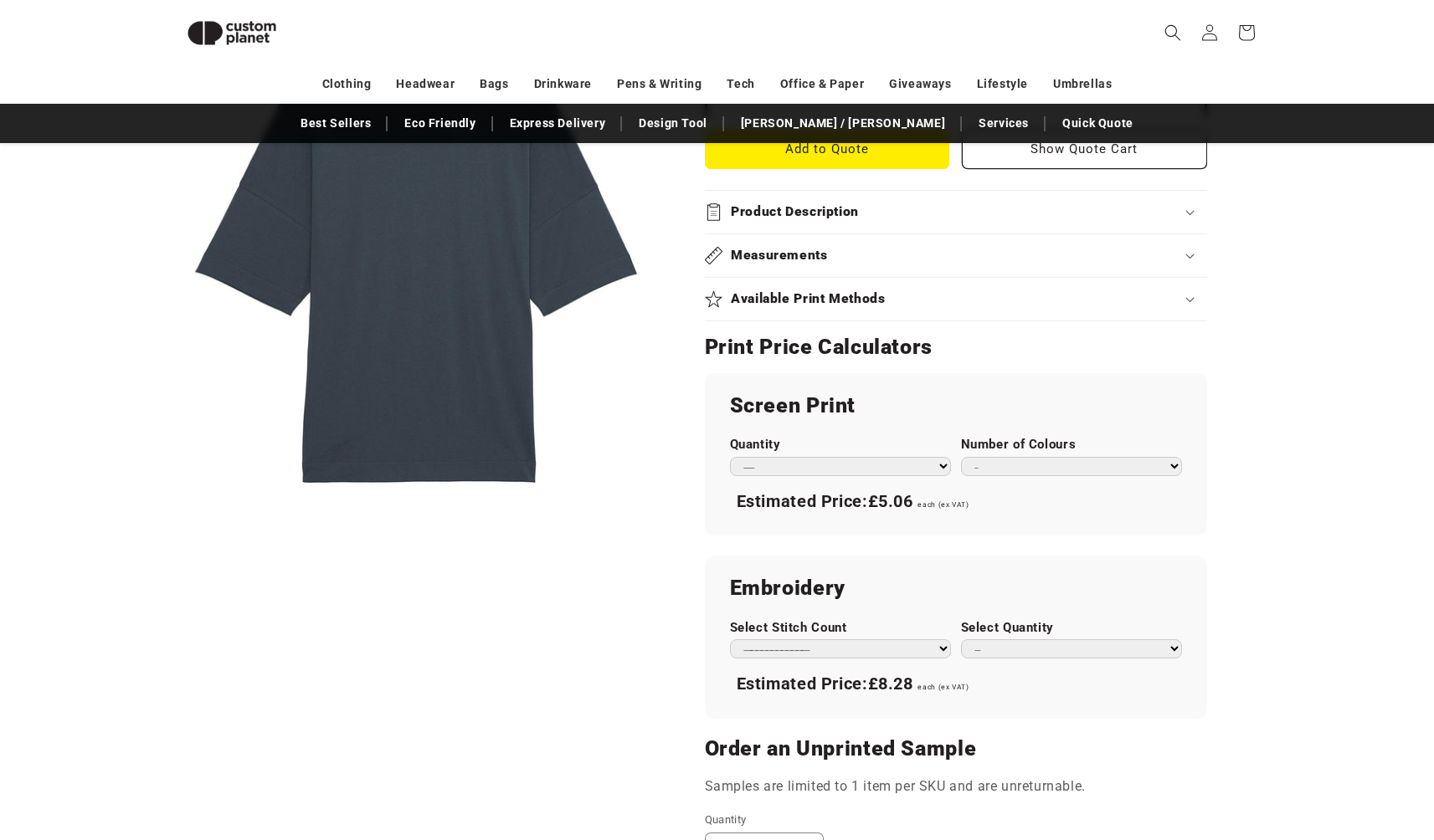
click at [1267, 408] on div "Skip to product information Open media 1 in modal 1 / of 1 [PERSON_NAME]/[PERSO…" at bounding box center [717, 314] width 1172 height 1621
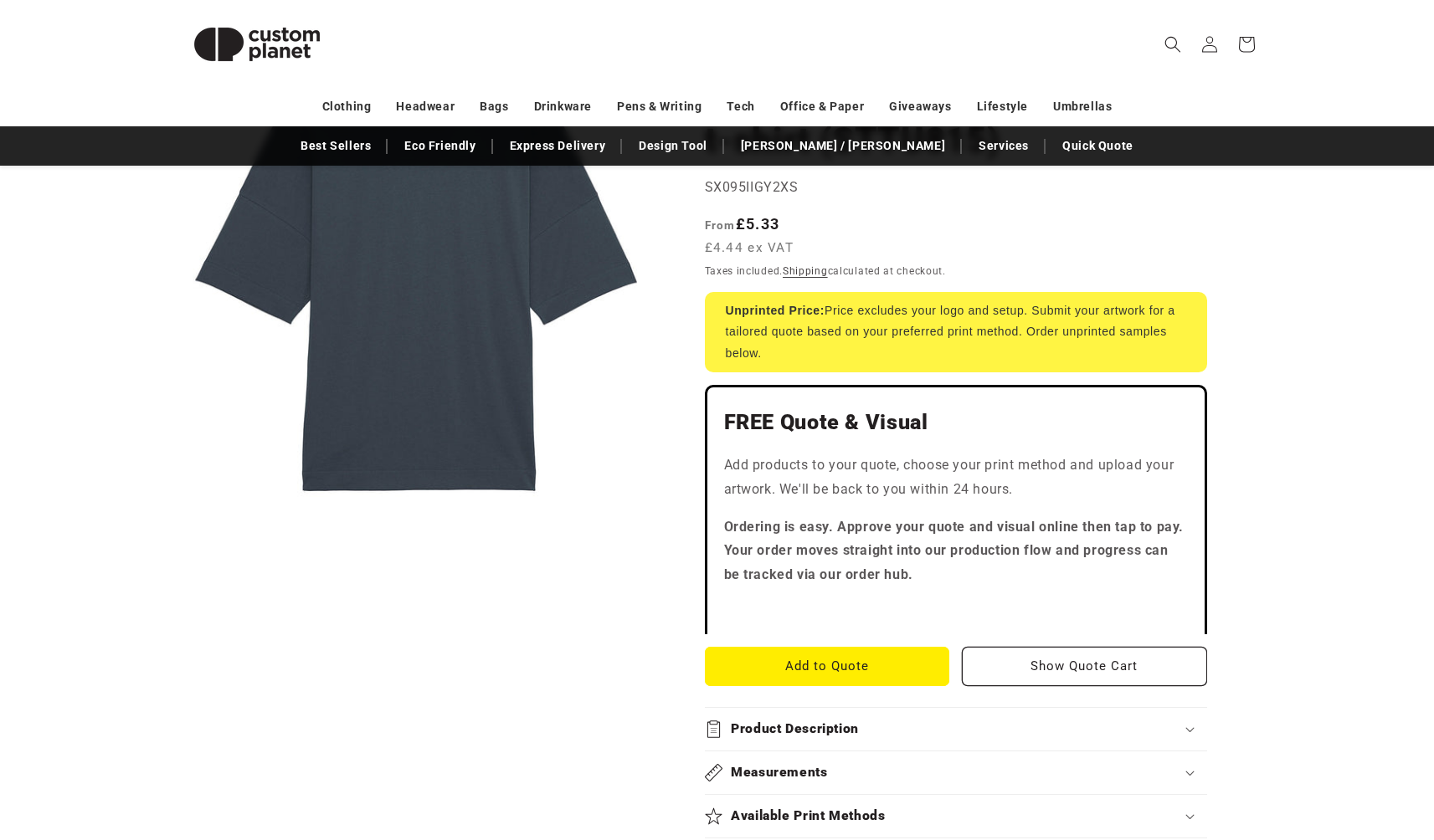
scroll to position [0, 0]
